Goal: Check status: Check status

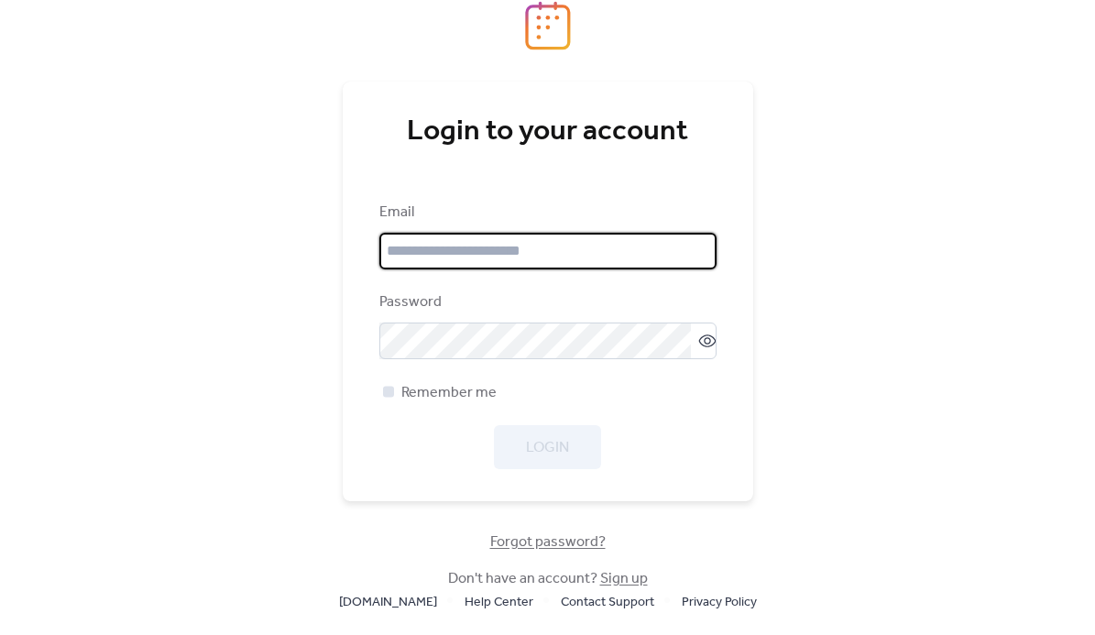
type input "**********"
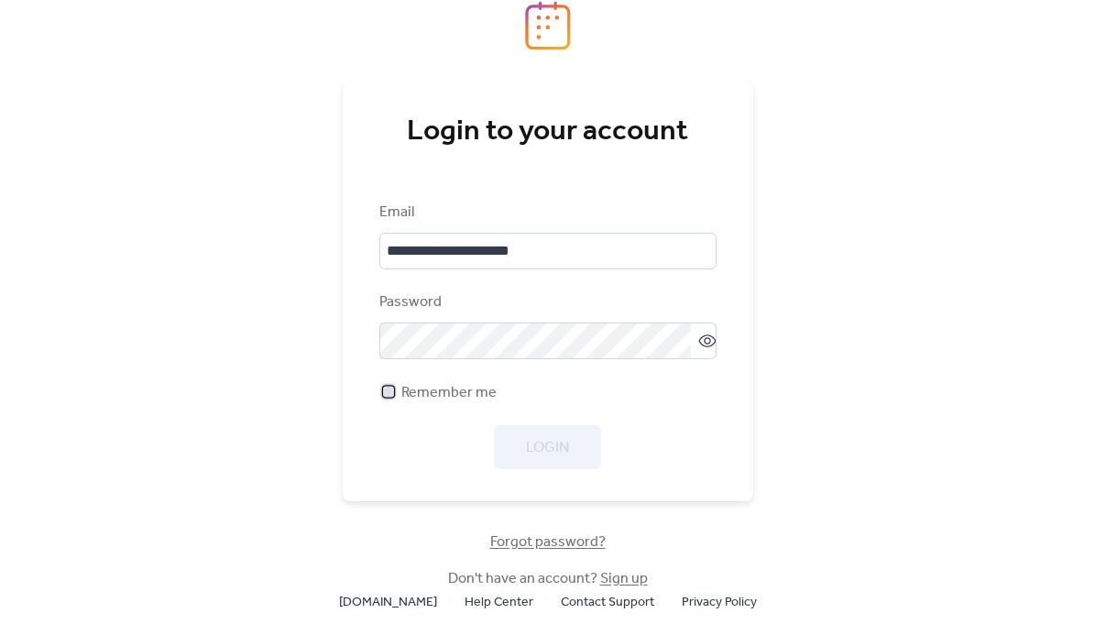
click at [385, 395] on div at bounding box center [388, 391] width 11 height 11
click at [553, 454] on span "Login" at bounding box center [547, 448] width 43 height 22
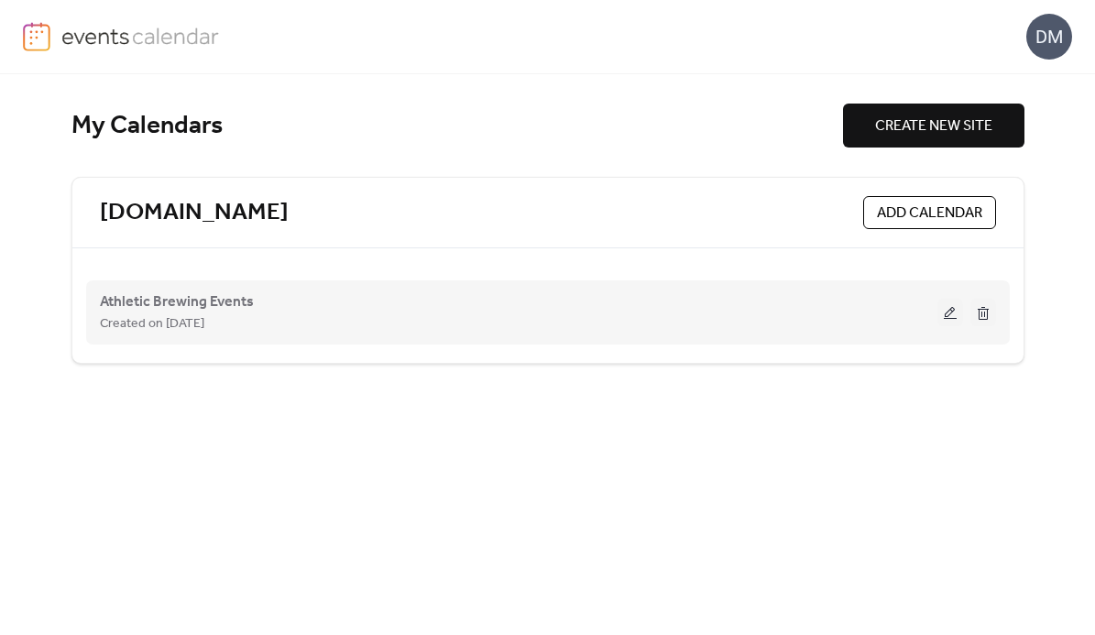
click at [414, 315] on div "Created on [DATE]" at bounding box center [519, 323] width 838 height 22
click at [171, 299] on span "Athletic Brewing Events" at bounding box center [177, 302] width 154 height 22
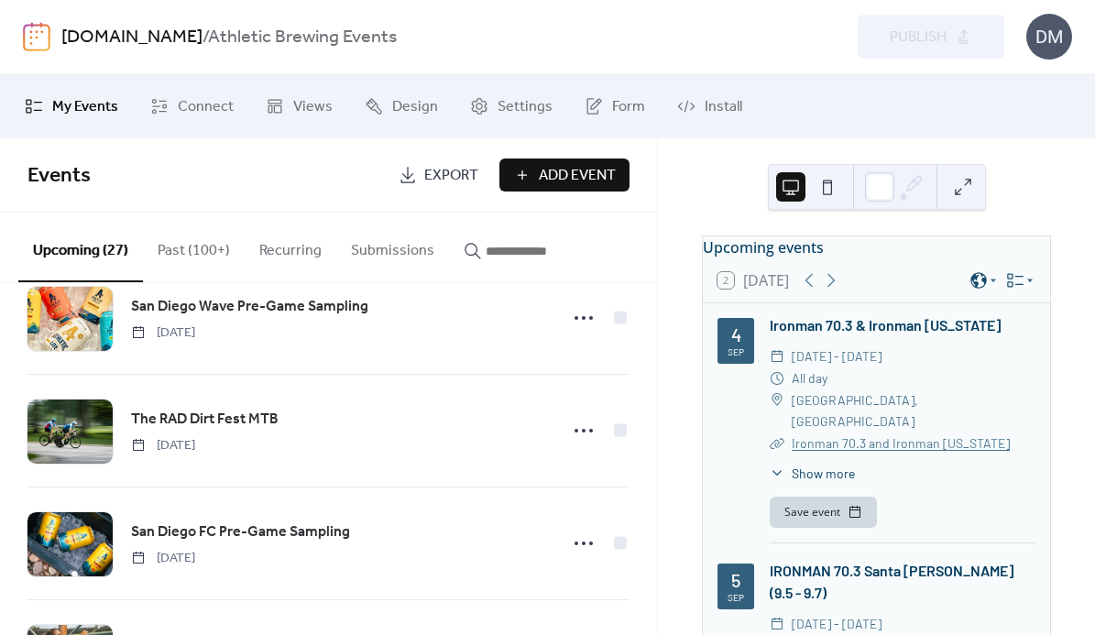
scroll to position [2745, 0]
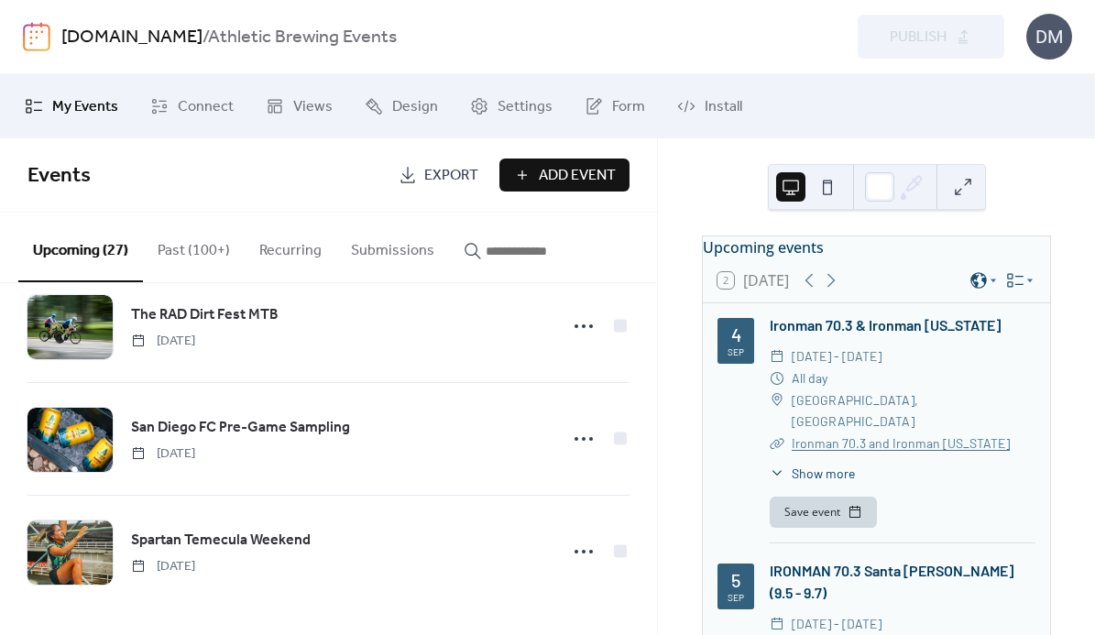
click at [193, 255] on button "Past (100+)" at bounding box center [194, 247] width 102 height 68
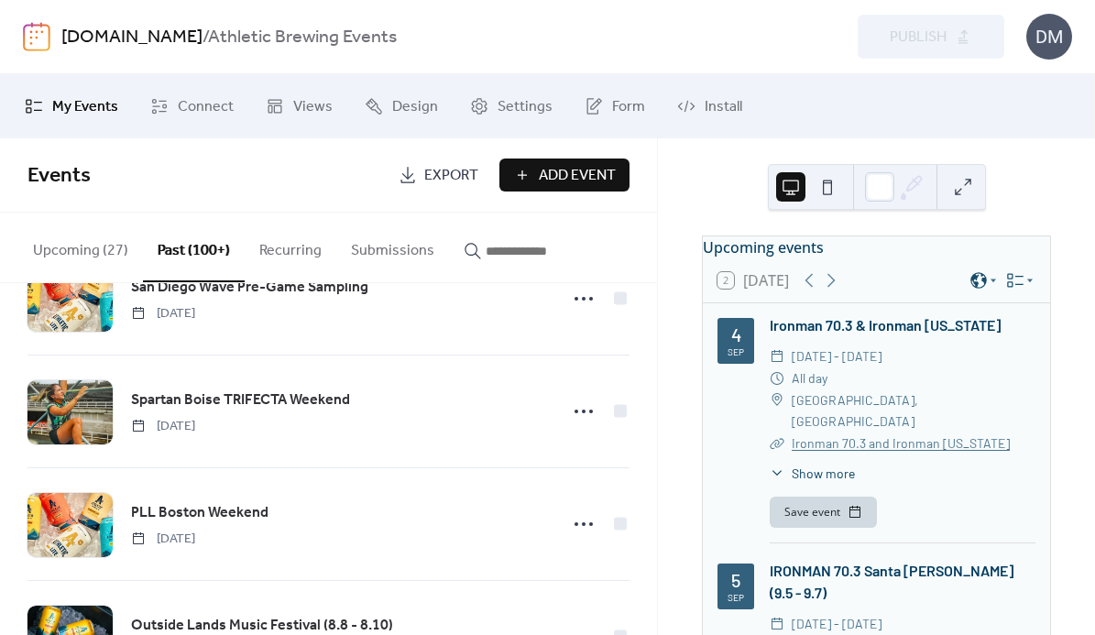
scroll to position [2205, 0]
